Goal: Communication & Community: Answer question/provide support

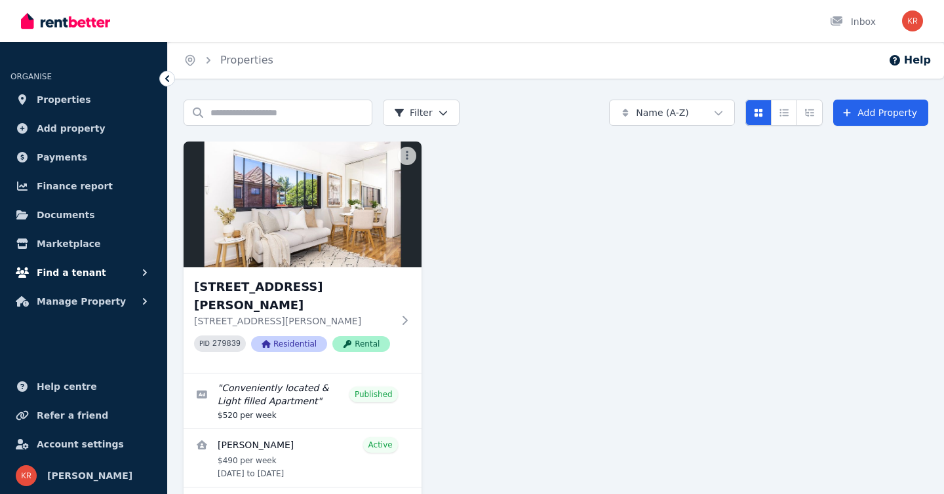
click at [77, 272] on span "Find a tenant" at bounding box center [72, 273] width 70 height 16
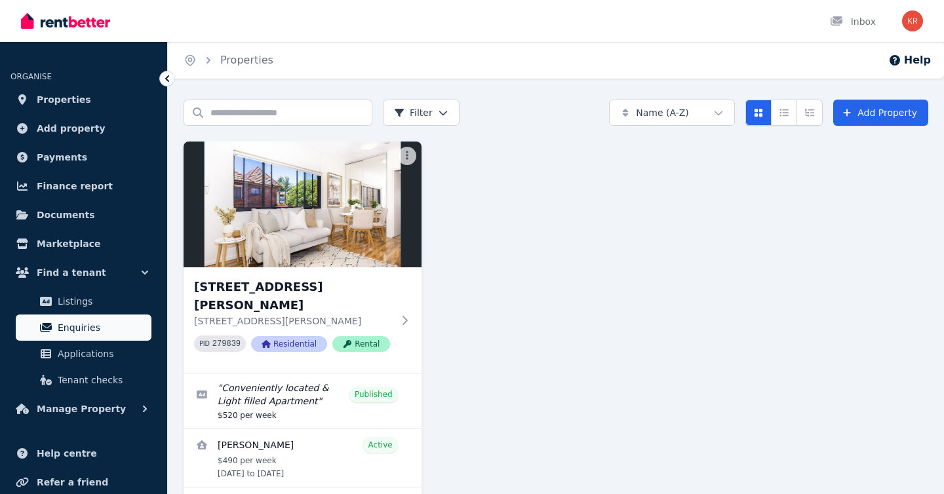
click at [72, 329] on span "Enquiries" at bounding box center [102, 328] width 89 height 16
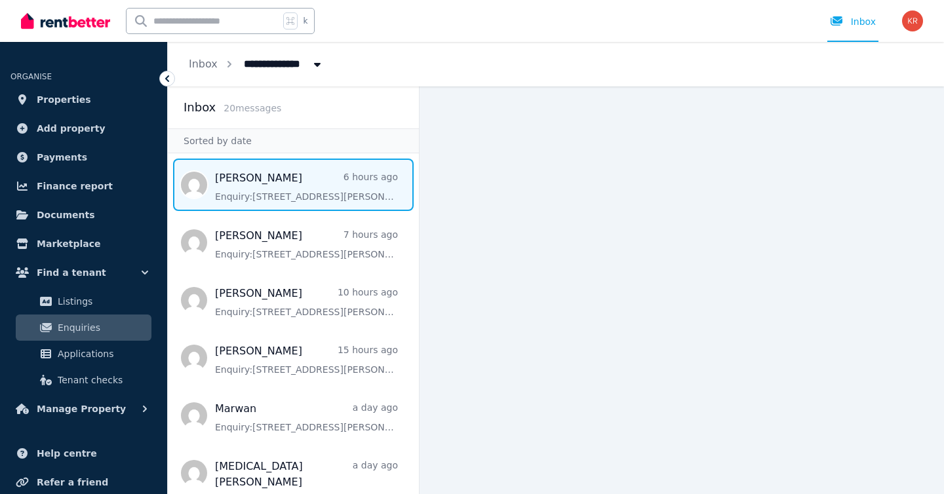
click at [298, 195] on span "Message list" at bounding box center [293, 185] width 251 height 52
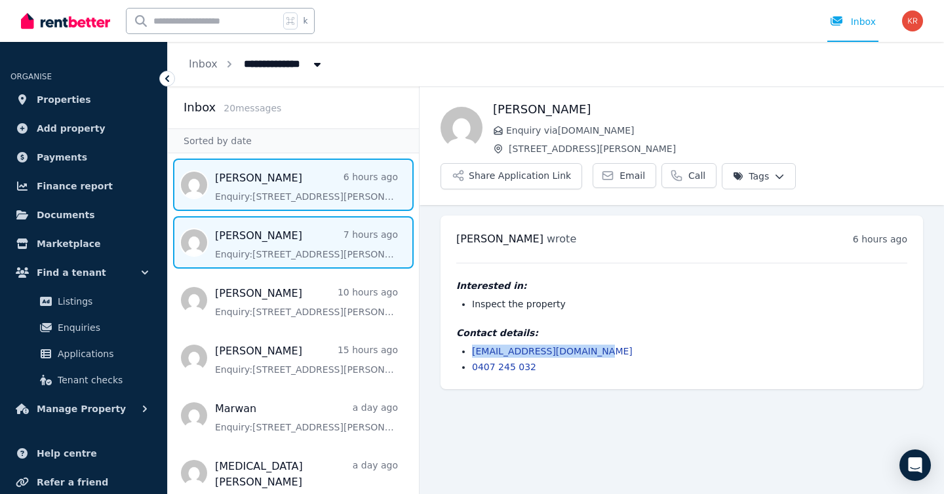
click at [296, 252] on span "Message list" at bounding box center [293, 242] width 251 height 52
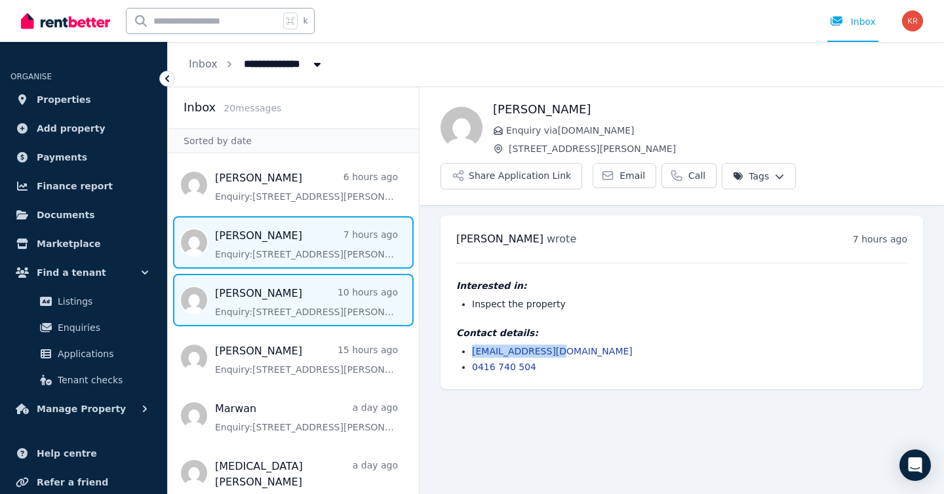
click at [283, 307] on span "Message list" at bounding box center [293, 300] width 251 height 52
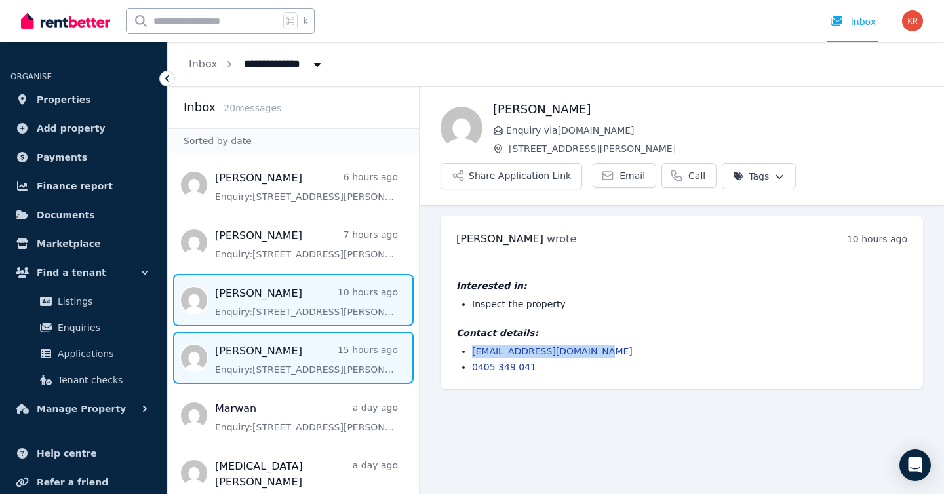
click at [293, 362] on span "Message list" at bounding box center [293, 358] width 251 height 52
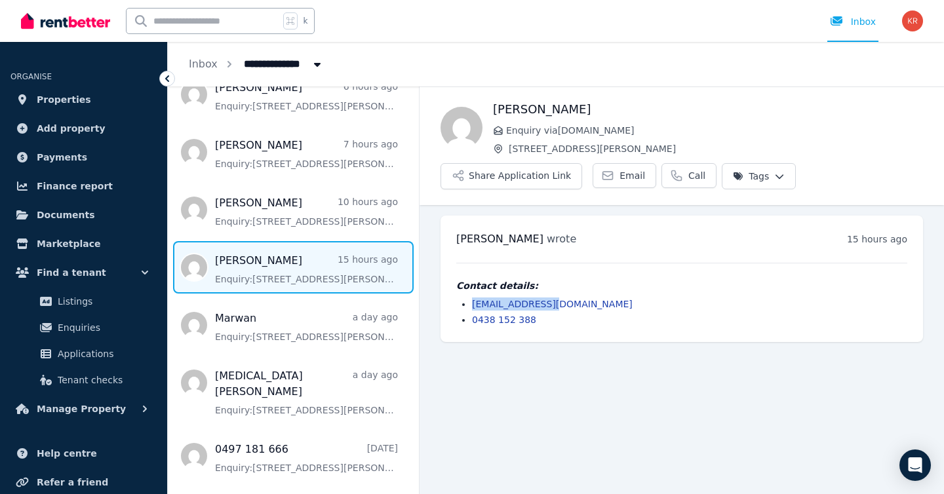
scroll to position [90, 0]
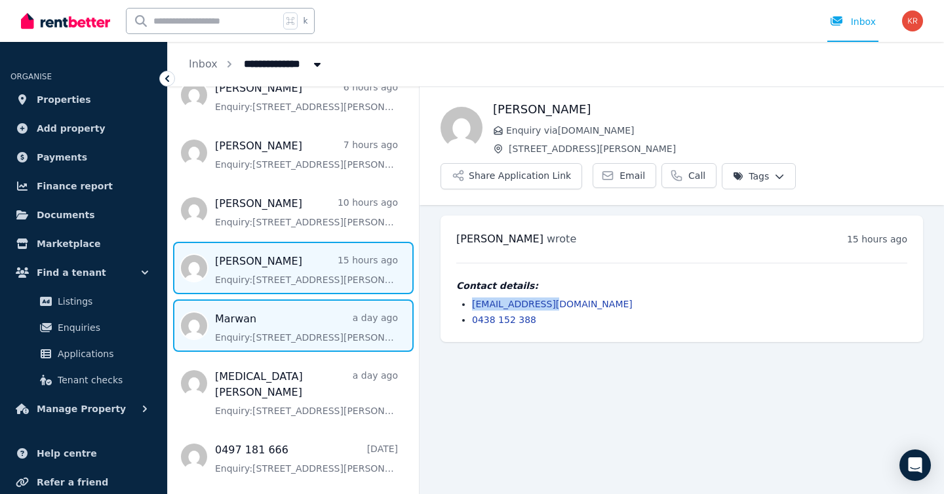
click at [306, 328] on span "Message list" at bounding box center [293, 326] width 251 height 52
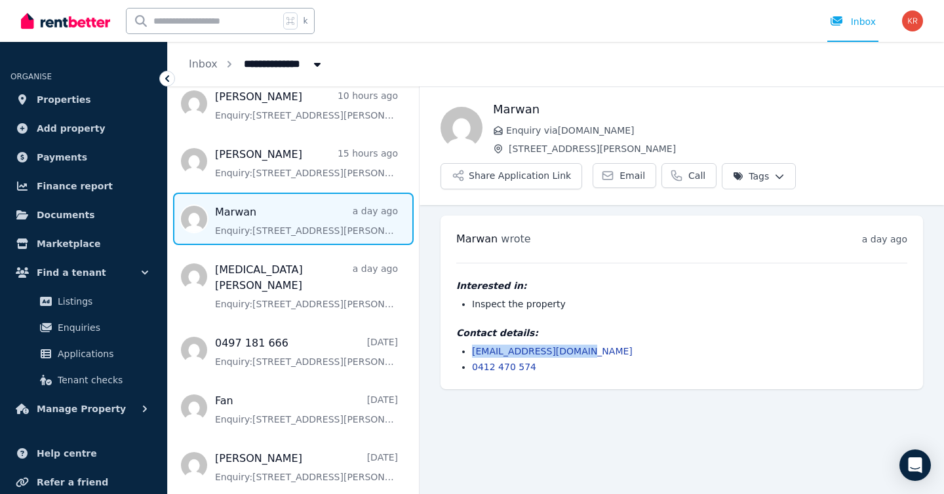
scroll to position [199, 0]
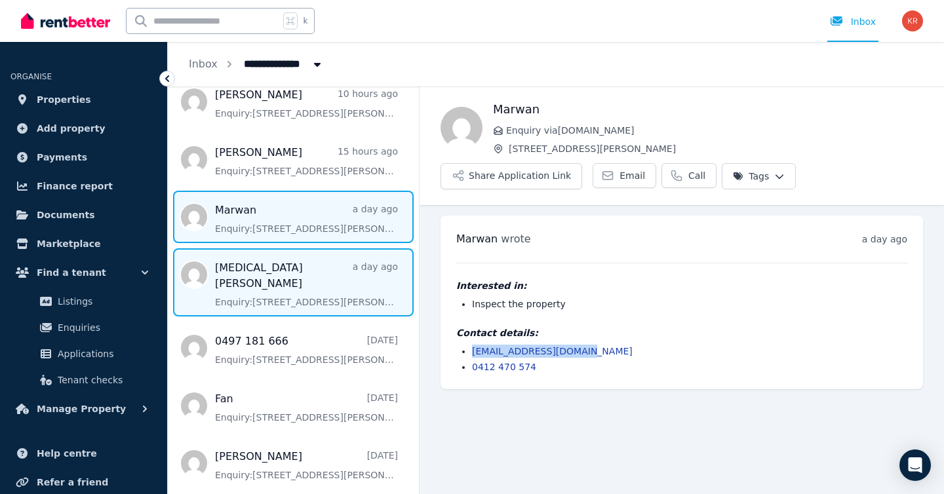
click at [291, 281] on span "Message list" at bounding box center [293, 283] width 251 height 68
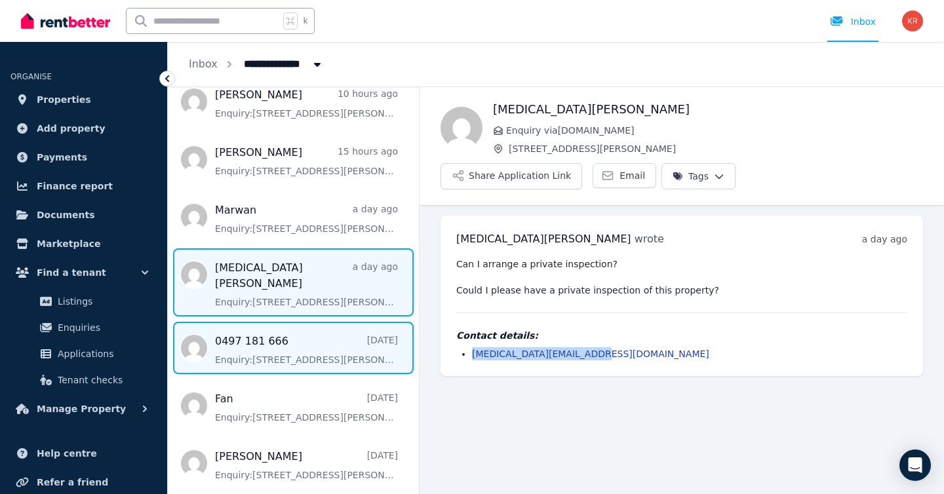
click at [294, 331] on span "Message list" at bounding box center [293, 348] width 251 height 52
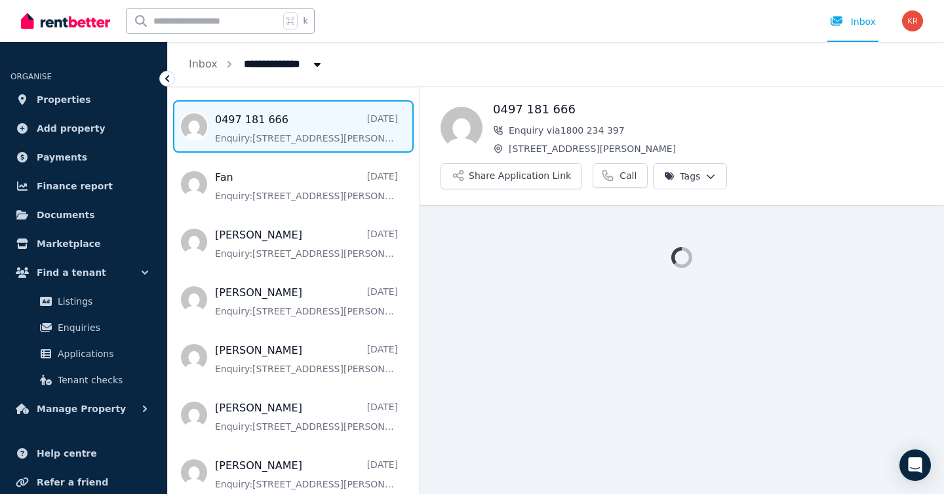
scroll to position [421, 0]
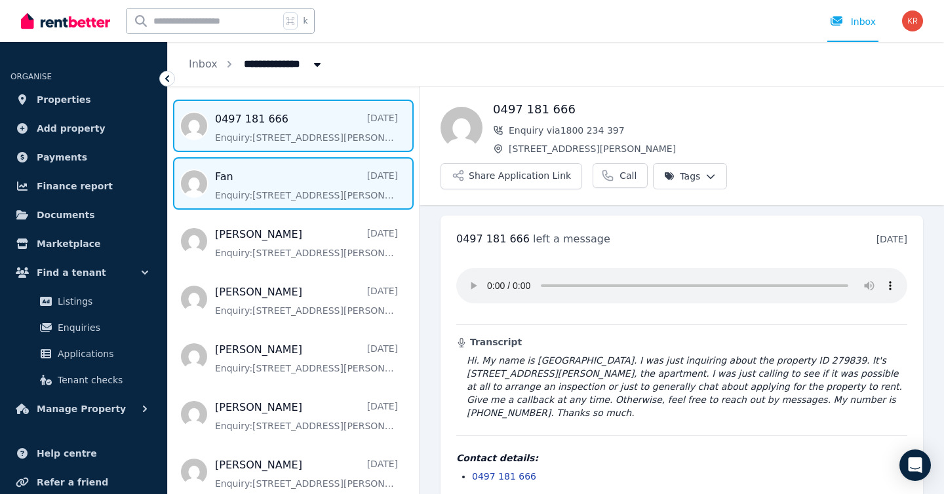
click at [289, 173] on span "Message list" at bounding box center [293, 183] width 251 height 52
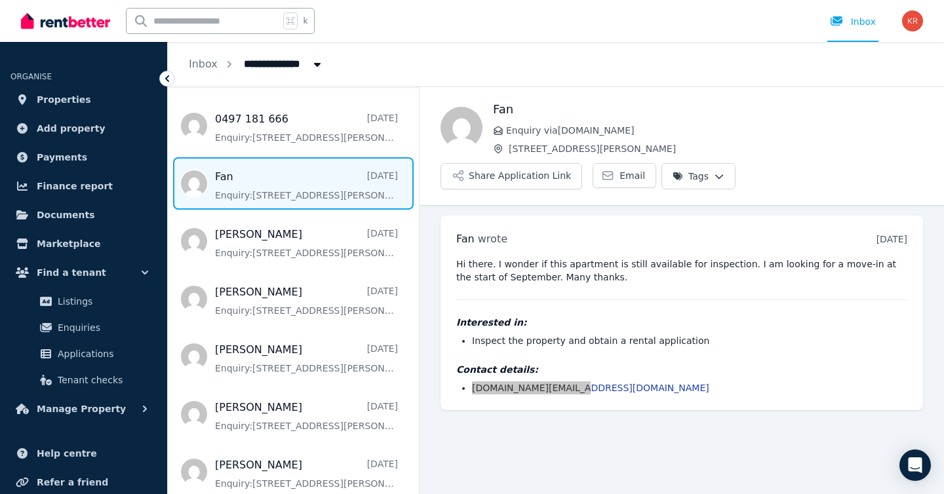
drag, startPoint x: 536, startPoint y: 354, endPoint x: 587, endPoint y: 312, distance: 66.1
click at [0, 0] on div "**********" at bounding box center [472, 247] width 944 height 494
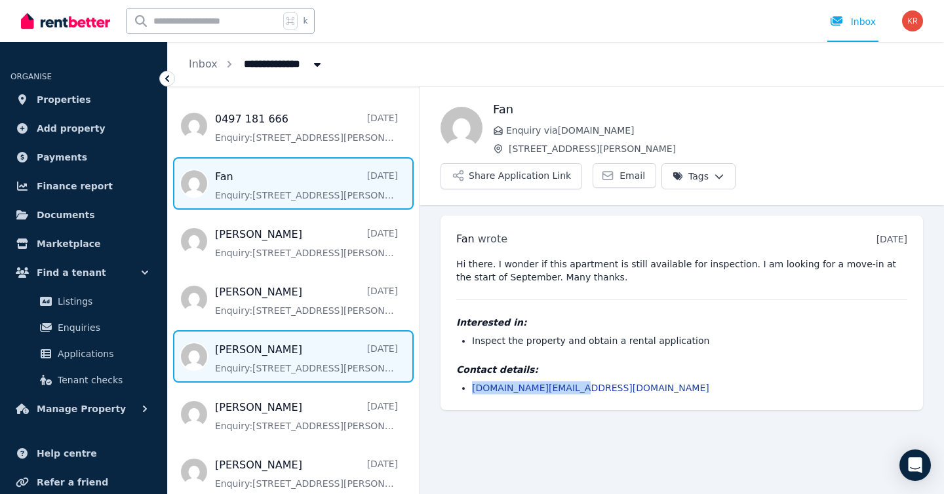
click at [275, 347] on span "Message list" at bounding box center [293, 357] width 251 height 52
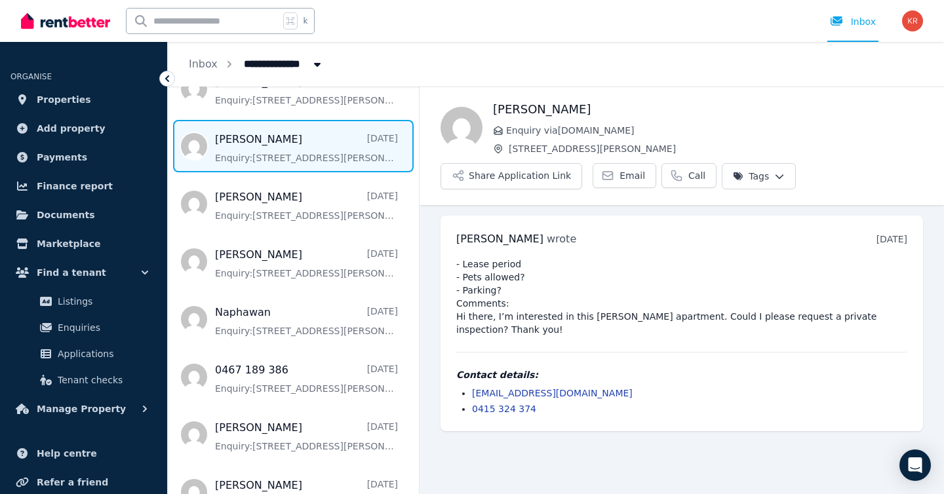
scroll to position [637, 0]
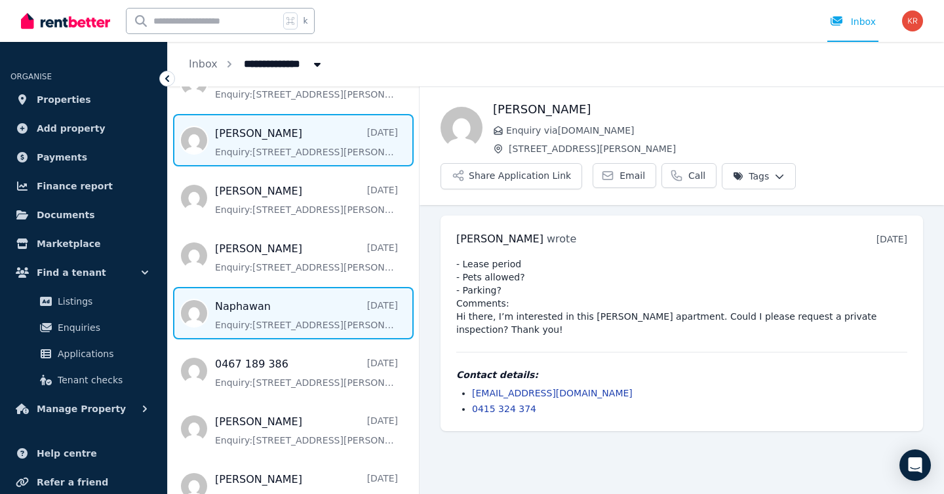
click at [295, 295] on span "Message list" at bounding box center [293, 313] width 251 height 52
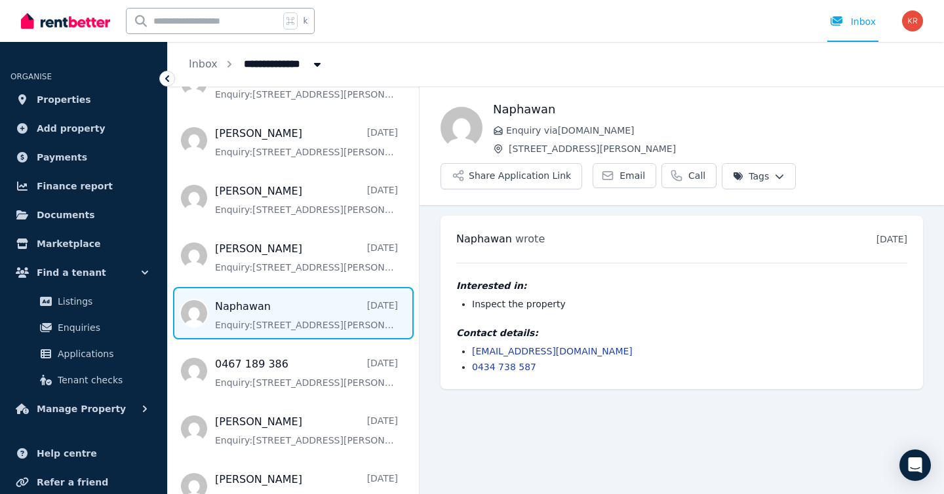
click at [563, 352] on link "[EMAIL_ADDRESS][DOMAIN_NAME]" at bounding box center [552, 351] width 161 height 10
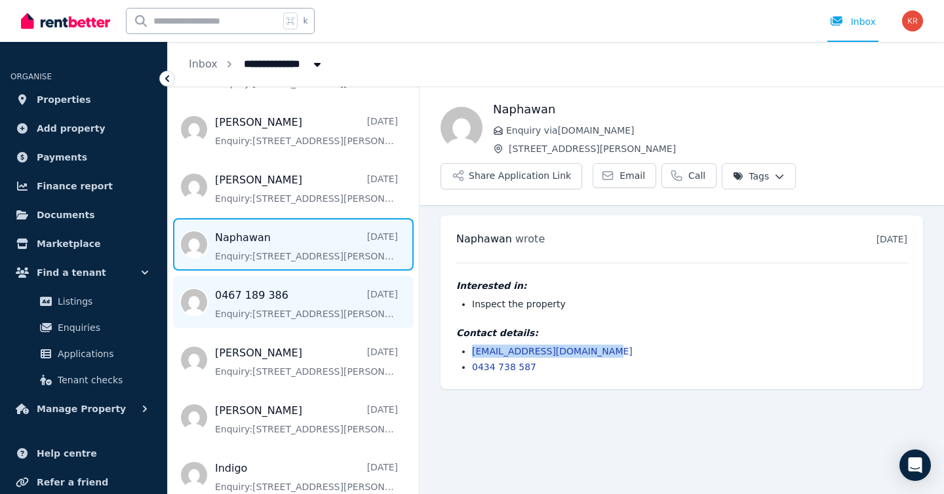
scroll to position [707, 0]
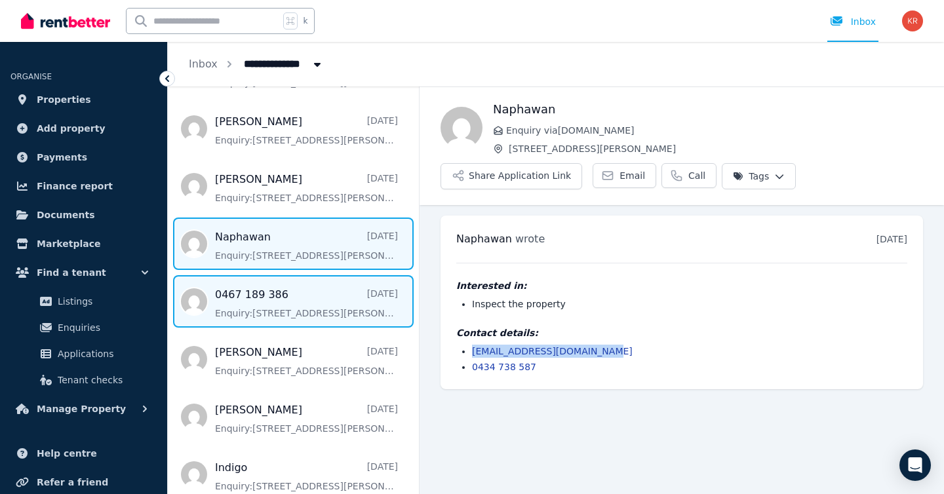
click at [270, 291] on span "Message list" at bounding box center [293, 301] width 251 height 52
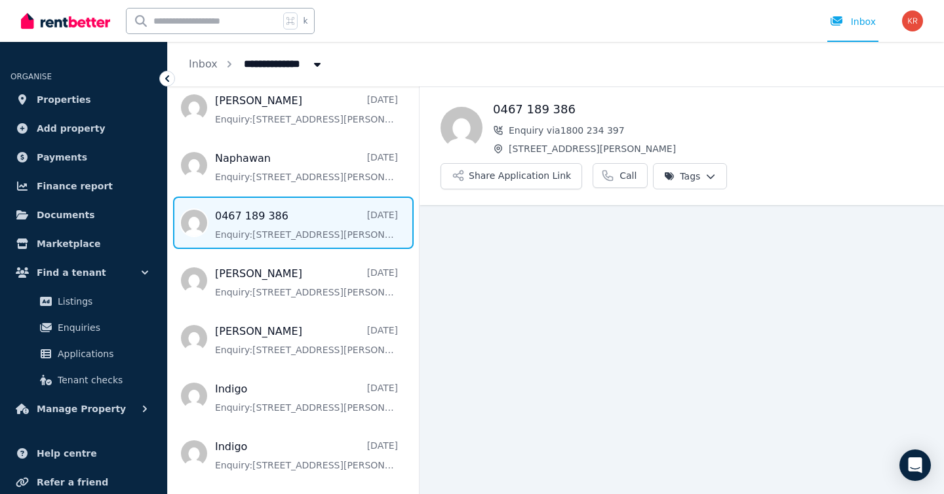
scroll to position [818, 0]
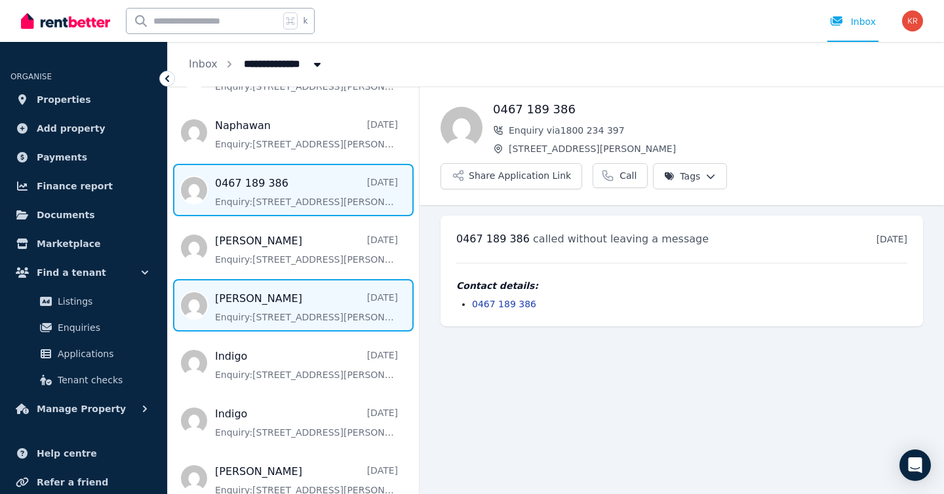
click at [281, 292] on span "Message list" at bounding box center [293, 305] width 251 height 52
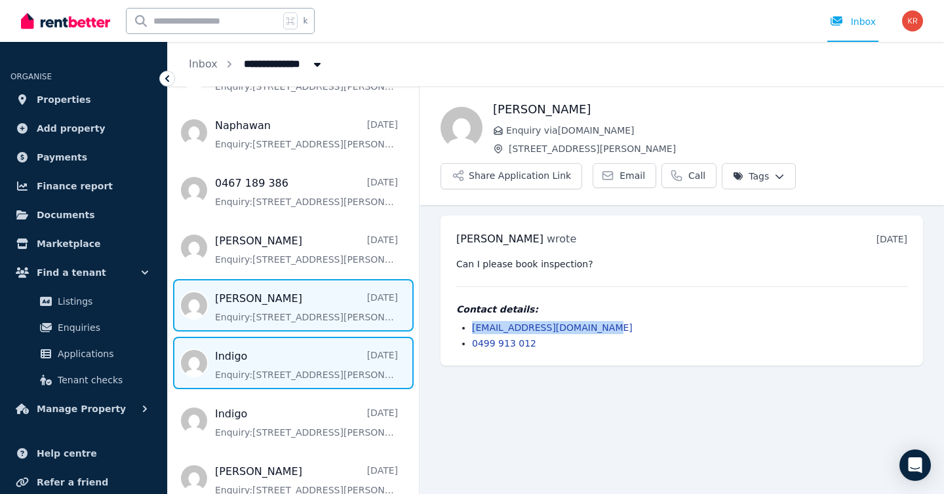
click at [278, 357] on span "Message list" at bounding box center [293, 363] width 251 height 52
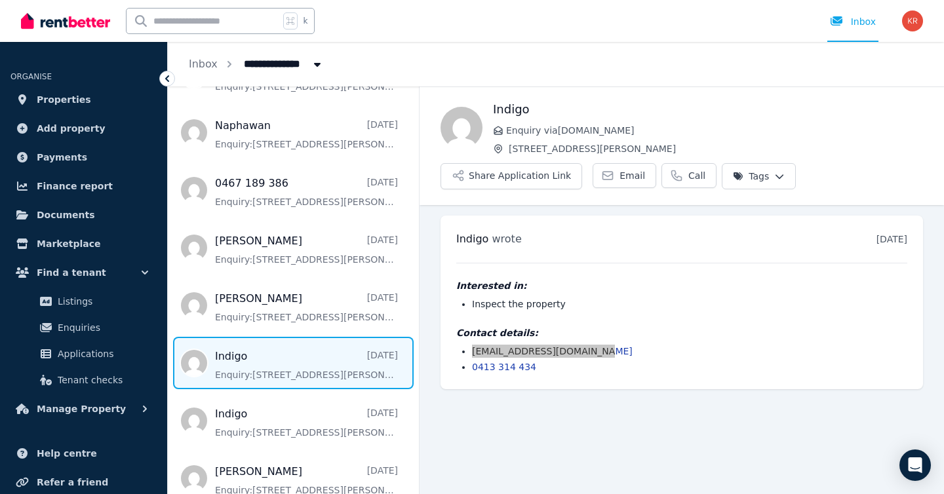
click at [0, 0] on div "**********" at bounding box center [472, 247] width 944 height 494
